Goal: Information Seeking & Learning: Find specific fact

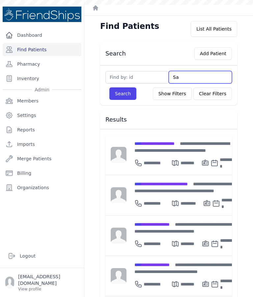
type input "Sab"
type input "[GEOGRAPHIC_DATA]"
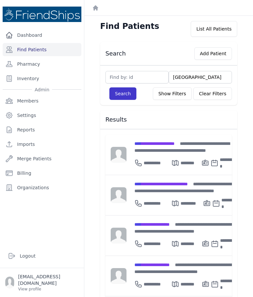
click at [119, 95] on button "Search" at bounding box center [122, 93] width 27 height 12
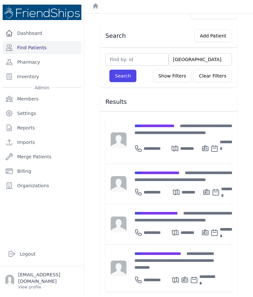
scroll to position [21, 0]
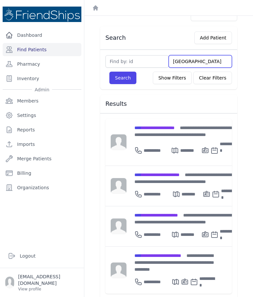
click at [202, 55] on input "[GEOGRAPHIC_DATA]" at bounding box center [199, 61] width 63 height 12
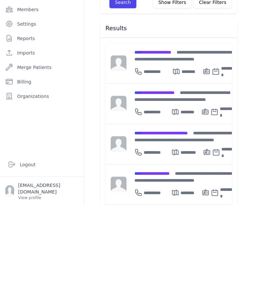
scroll to position [0, 0]
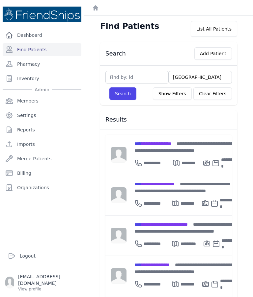
click at [197, 73] on input "[GEOGRAPHIC_DATA]" at bounding box center [199, 77] width 63 height 12
click at [205, 77] on input "[GEOGRAPHIC_DATA]" at bounding box center [199, 77] width 63 height 12
type input "Sab"
type input "S"
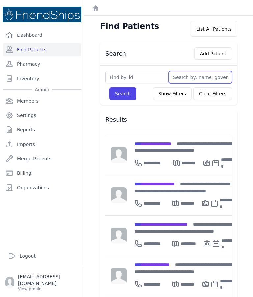
click at [122, 94] on button "Search" at bounding box center [122, 93] width 27 height 12
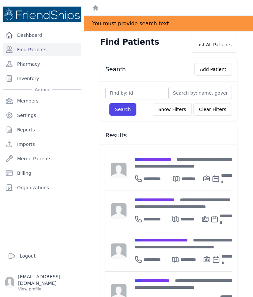
click at [194, 92] on input "text" at bounding box center [199, 93] width 63 height 12
type input "Suna"
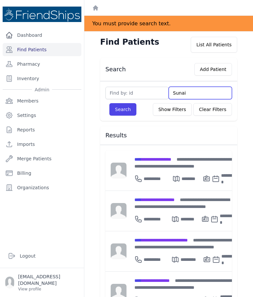
type input "Sunaid"
type input "Sunaidi"
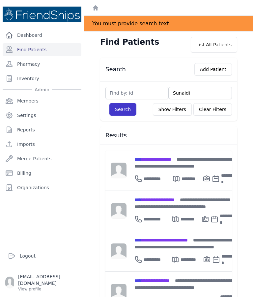
click at [127, 111] on button "Search" at bounding box center [122, 109] width 27 height 12
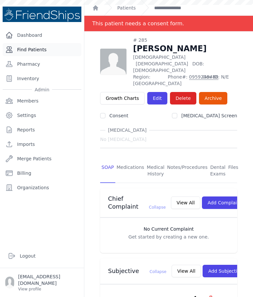
click at [50, 47] on link "Find Patients" at bounding box center [42, 49] width 79 height 13
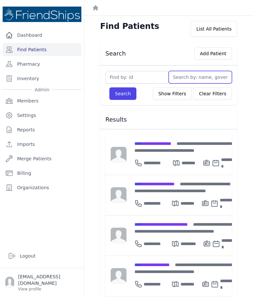
click at [197, 77] on input "text" at bounding box center [199, 77] width 63 height 12
type input "Suna"
type input "Sunai"
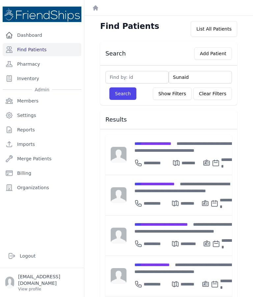
type input "Sunaidi"
click at [127, 96] on button "Search" at bounding box center [122, 93] width 27 height 12
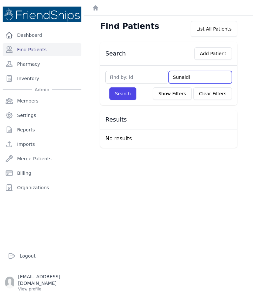
click at [203, 76] on input "Sunaidi" at bounding box center [199, 77] width 63 height 12
type input "Sun"
type input "S"
type input "[GEOGRAPHIC_DATA]"
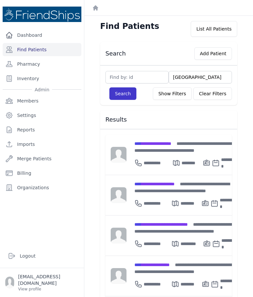
click at [121, 89] on button "Search" at bounding box center [122, 93] width 27 height 12
click at [125, 96] on button "Search" at bounding box center [122, 93] width 27 height 12
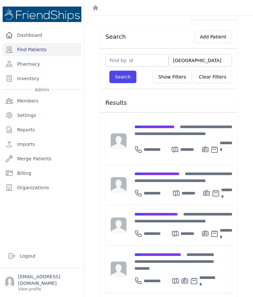
scroll to position [16, 0]
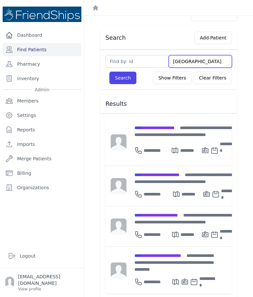
click at [200, 61] on input "[GEOGRAPHIC_DATA]" at bounding box center [199, 61] width 63 height 12
type input "Sabah ahm"
type input "Sabah ahmed"
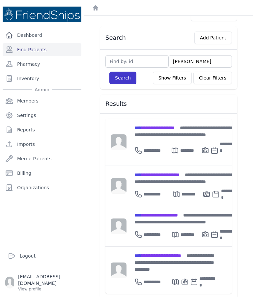
click at [124, 80] on button "Search" at bounding box center [122, 78] width 27 height 12
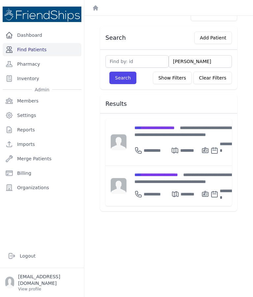
click at [45, 54] on link "Find Patients" at bounding box center [42, 49] width 79 height 13
